Goal: Task Accomplishment & Management: Manage account settings

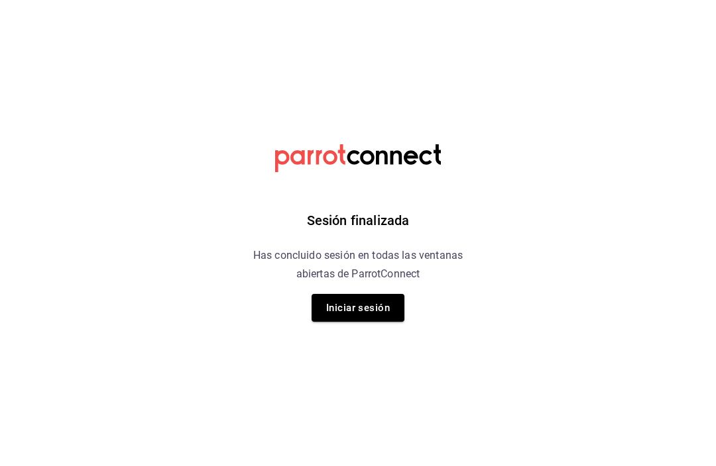
click at [377, 317] on button "Iniciar sesión" at bounding box center [357, 308] width 93 height 28
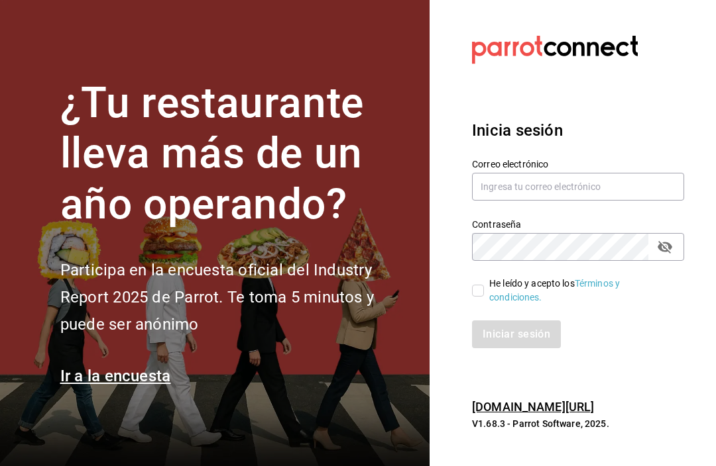
click at [476, 297] on input "He leído y acepto los Términos y condiciones." at bounding box center [478, 291] width 12 height 12
checkbox input "true"
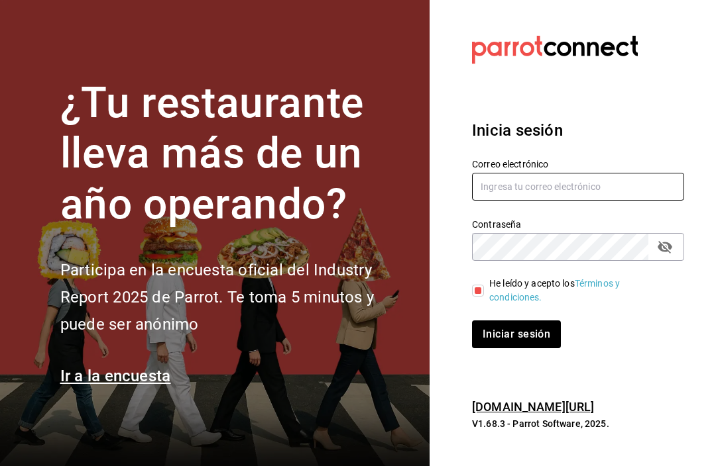
click at [638, 195] on input "text" at bounding box center [578, 187] width 212 height 28
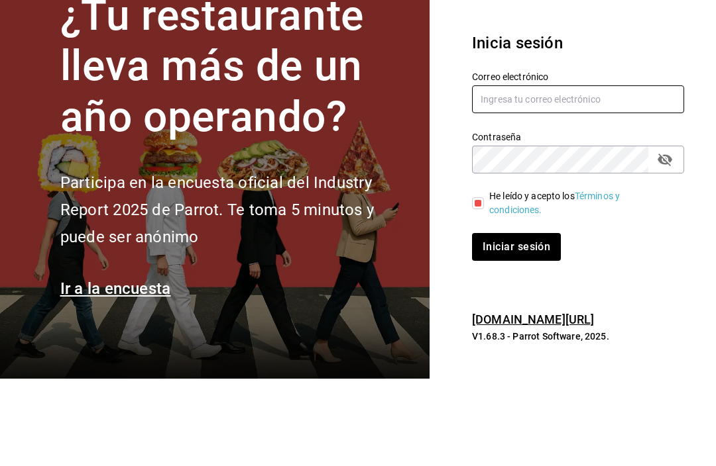
type input "[EMAIL_ADDRESS][DOMAIN_NAME]"
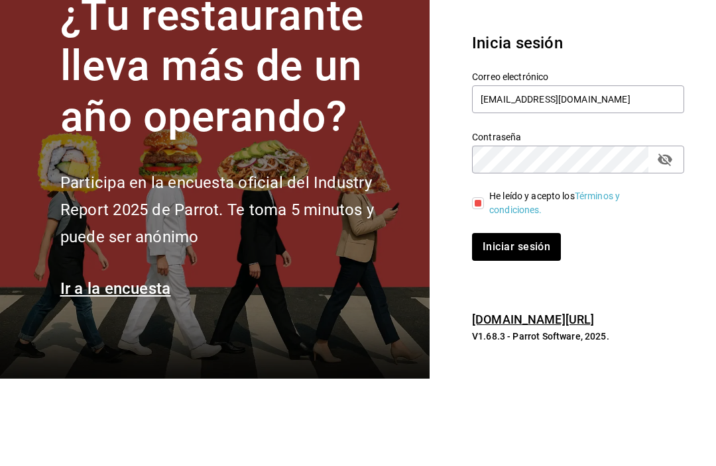
click at [515, 321] on button "Iniciar sesión" at bounding box center [516, 335] width 89 height 28
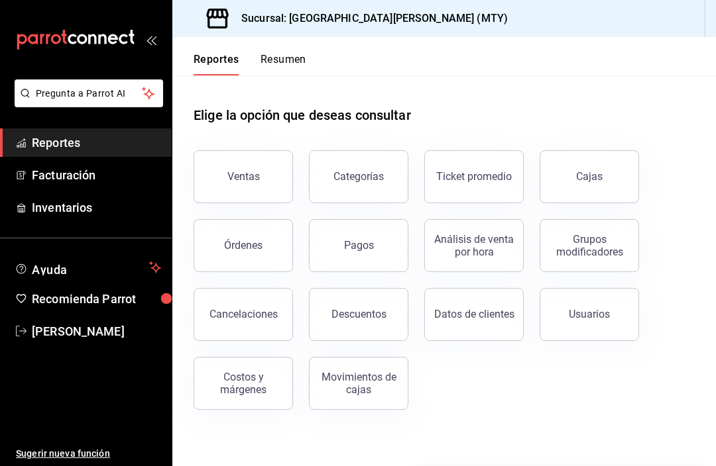
click at [290, 62] on button "Resumen" at bounding box center [283, 64] width 46 height 23
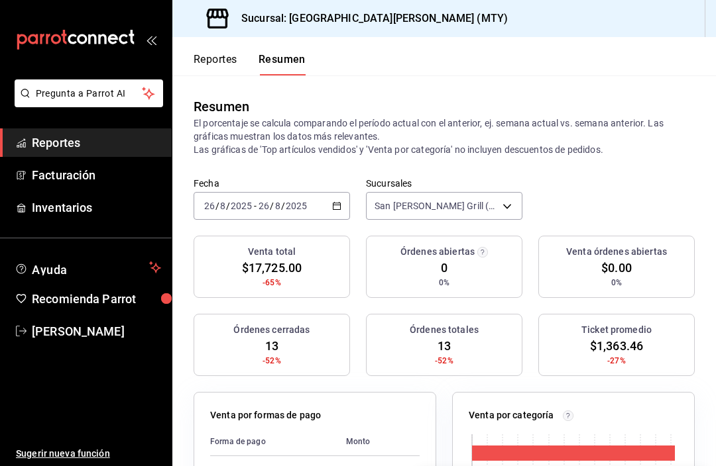
click at [221, 65] on button "Reportes" at bounding box center [215, 64] width 44 height 23
